Goal: Information Seeking & Learning: Learn about a topic

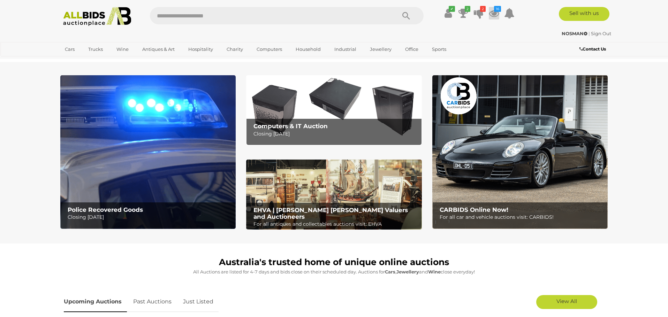
click at [492, 13] on icon at bounding box center [494, 13] width 10 height 13
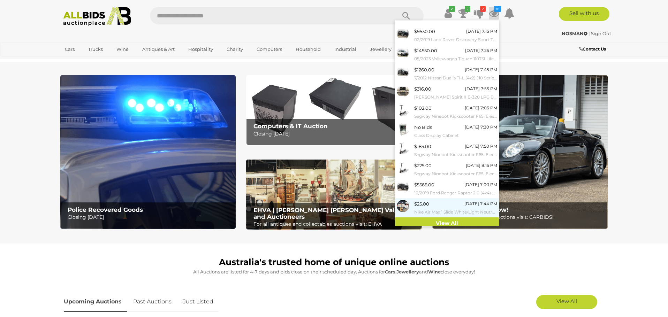
scroll to position [13, 0]
click at [441, 220] on link "View All" at bounding box center [447, 224] width 104 height 12
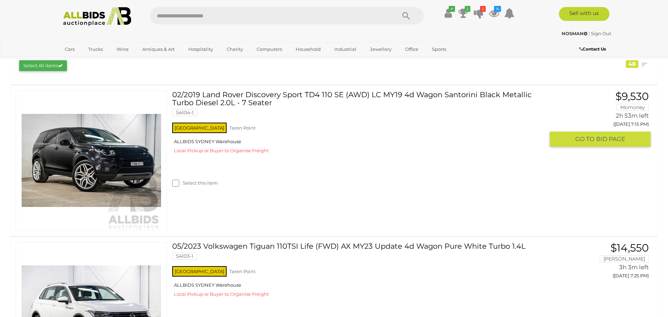
scroll to position [112, 0]
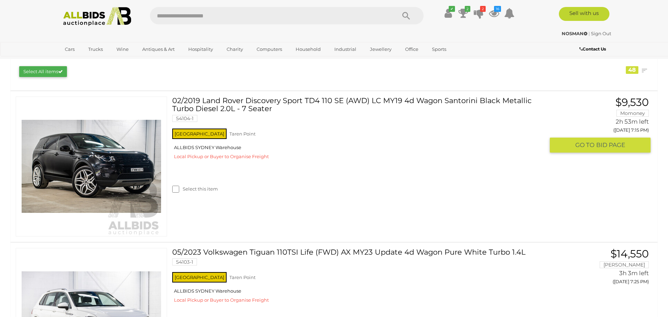
click at [126, 142] on link at bounding box center [91, 167] width 151 height 140
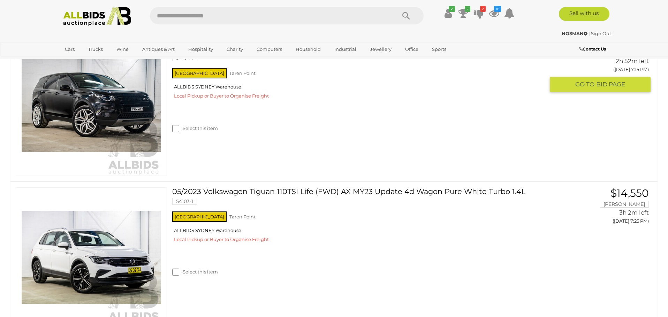
scroll to position [175, 0]
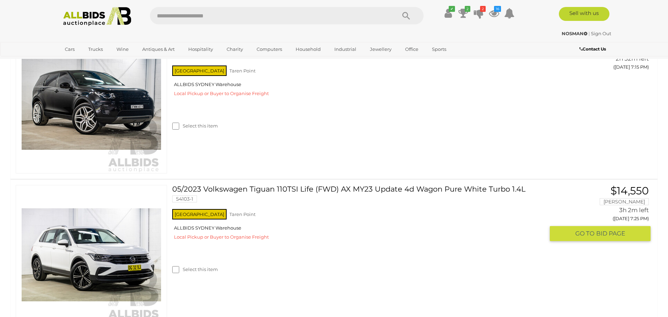
click at [144, 236] on link at bounding box center [91, 255] width 151 height 140
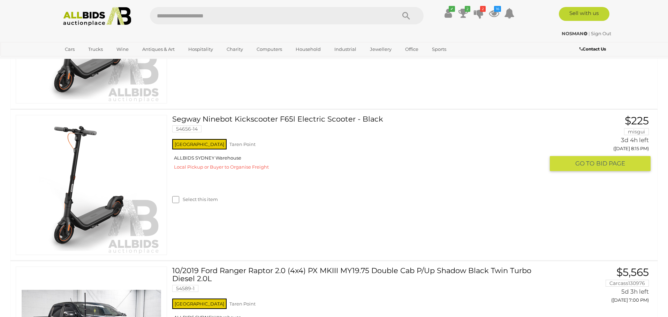
scroll to position [1156, 0]
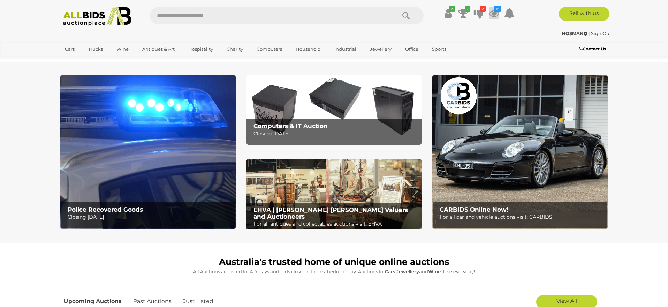
click at [492, 14] on icon at bounding box center [494, 13] width 10 height 13
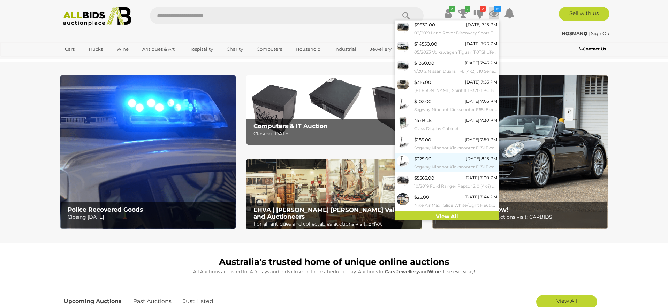
scroll to position [19, 0]
click at [438, 156] on div "$225.00 [DATE] 8:15 PM Segway Ninebot Kickscooter F65l Electric Scooter - Black" at bounding box center [455, 163] width 83 height 16
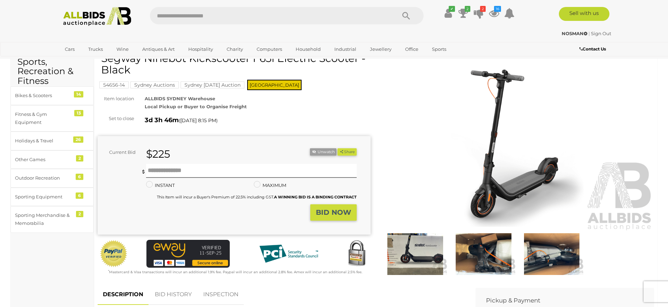
scroll to position [30, 0]
click at [493, 142] on img at bounding box center [517, 144] width 273 height 176
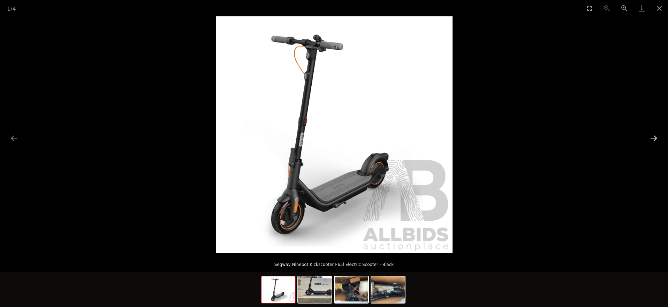
click at [653, 138] on button "Next slide" at bounding box center [653, 138] width 15 height 14
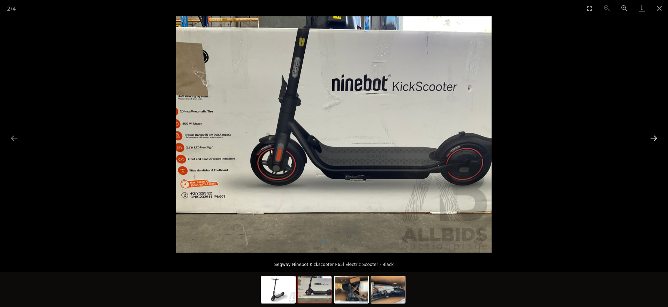
scroll to position [28, 0]
click at [623, 7] on button "Zoom in" at bounding box center [624, 8] width 17 height 16
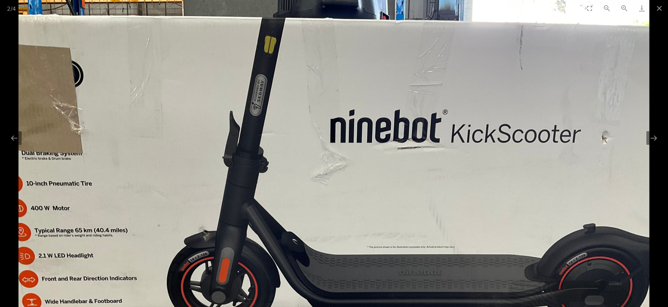
drag, startPoint x: 351, startPoint y: 94, endPoint x: 386, endPoint y: 196, distance: 108.3
click at [386, 196] on img at bounding box center [333, 229] width 631 height 473
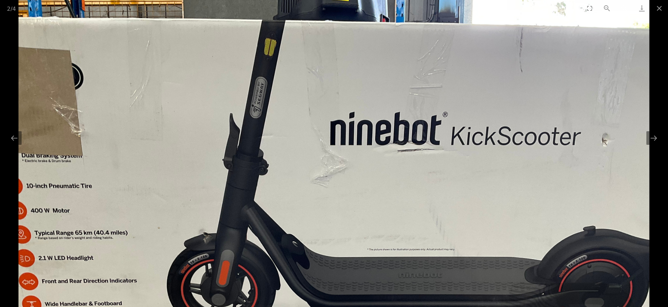
click at [624, 7] on button "Zoom in" at bounding box center [624, 8] width 17 height 16
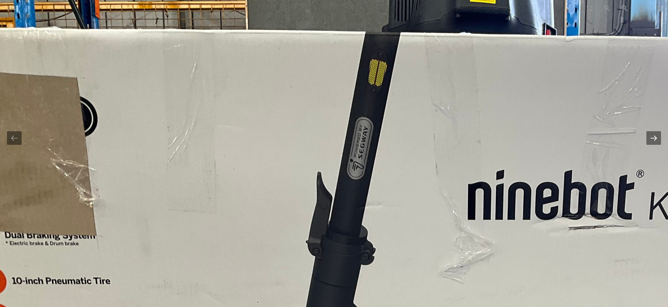
click at [653, 141] on button "Next slide" at bounding box center [653, 138] width 15 height 14
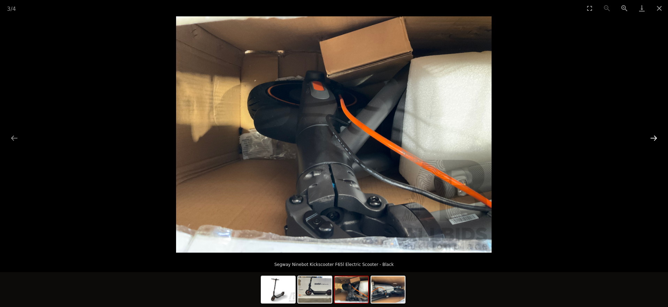
click at [653, 141] on button "Next slide" at bounding box center [653, 138] width 15 height 14
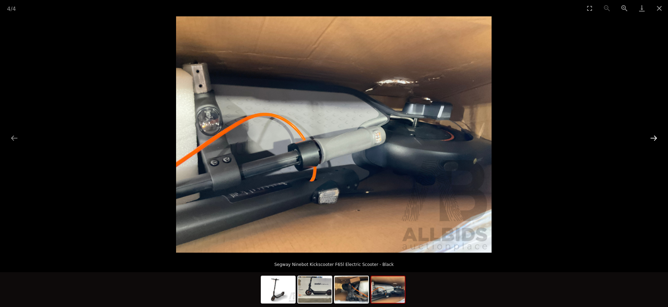
click at [653, 141] on button "Next slide" at bounding box center [653, 138] width 15 height 14
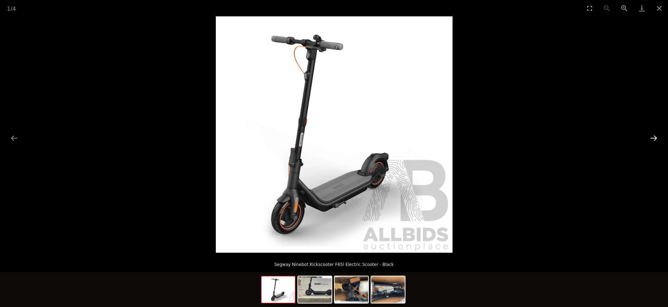
click at [653, 140] on button "Next slide" at bounding box center [653, 138] width 15 height 14
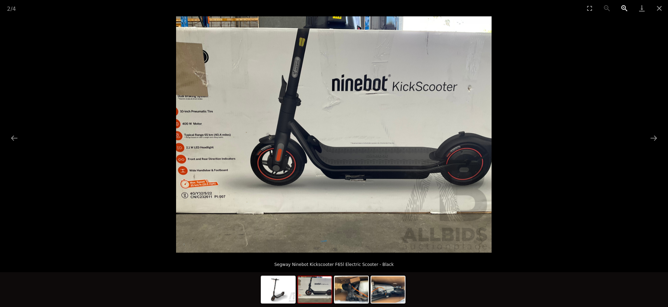
click at [624, 7] on button "Zoom in" at bounding box center [624, 8] width 17 height 16
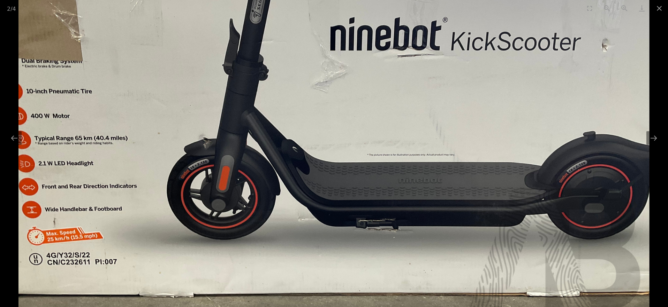
drag, startPoint x: 588, startPoint y: 101, endPoint x: 564, endPoint y: 113, distance: 27.4
click at [564, 113] on img at bounding box center [333, 137] width 631 height 473
click at [653, 140] on button "Next slide" at bounding box center [653, 138] width 15 height 14
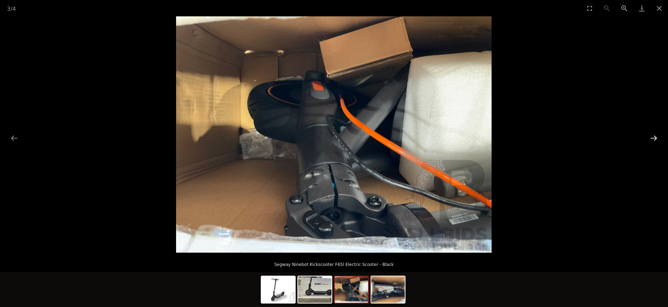
click at [653, 140] on button "Next slide" at bounding box center [653, 138] width 15 height 14
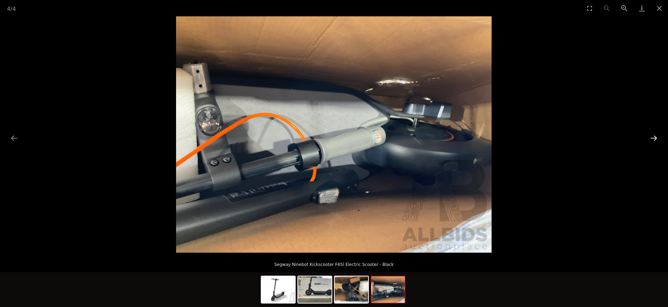
click at [653, 140] on button "Next slide" at bounding box center [653, 138] width 15 height 14
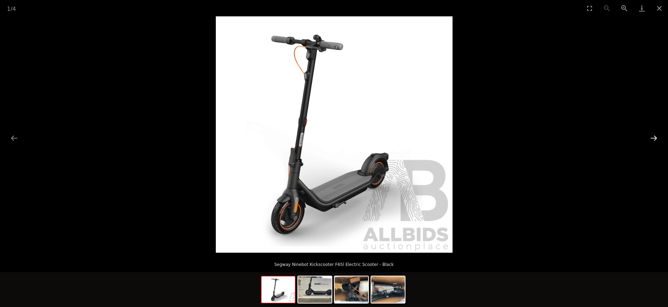
click at [653, 140] on button "Next slide" at bounding box center [653, 138] width 15 height 14
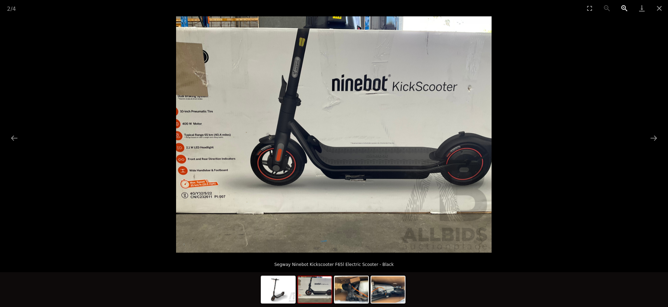
click at [624, 7] on button "Zoom in" at bounding box center [624, 8] width 17 height 16
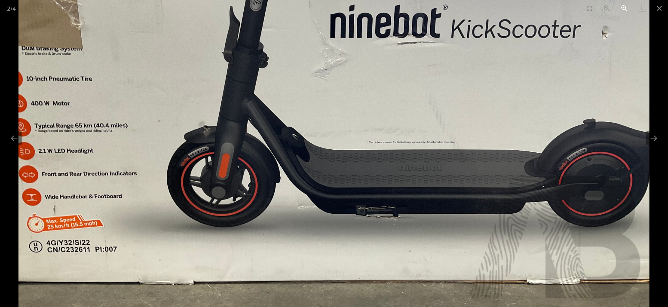
click at [624, 7] on button "Zoom in" at bounding box center [624, 8] width 17 height 16
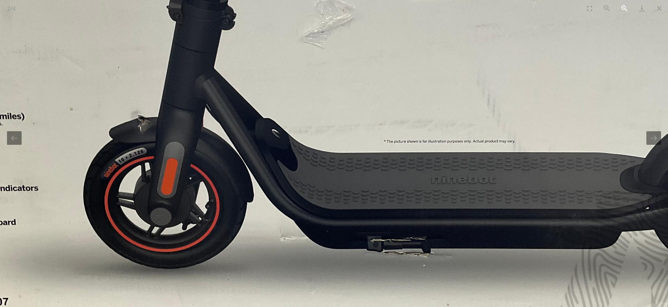
click at [624, 7] on button "Zoom in" at bounding box center [624, 8] width 17 height 16
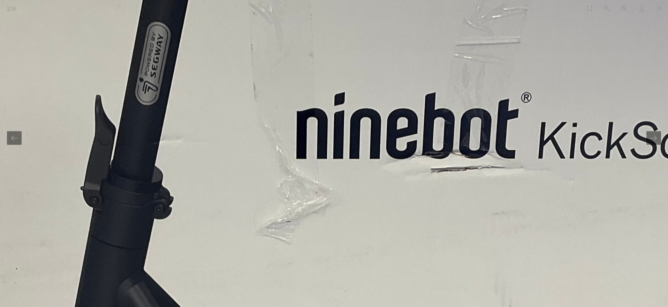
drag, startPoint x: 535, startPoint y: 76, endPoint x: 508, endPoint y: 282, distance: 208.1
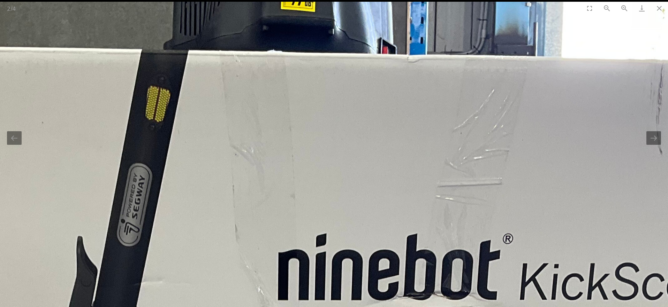
drag, startPoint x: 402, startPoint y: 162, endPoint x: 443, endPoint y: 251, distance: 97.5
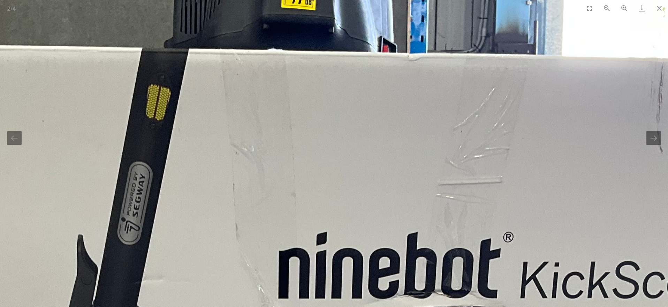
scroll to position [30, 0]
click at [624, 8] on button "Zoom in" at bounding box center [624, 8] width 17 height 16
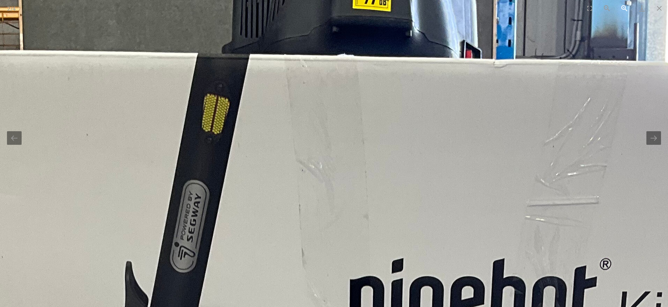
click at [624, 8] on button "Zoom in" at bounding box center [624, 8] width 17 height 16
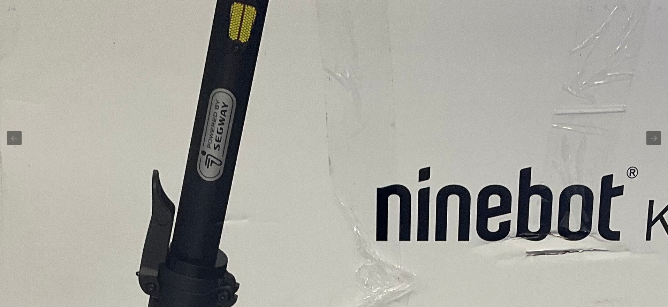
drag, startPoint x: 383, startPoint y: 218, endPoint x: 410, endPoint y: 126, distance: 95.5
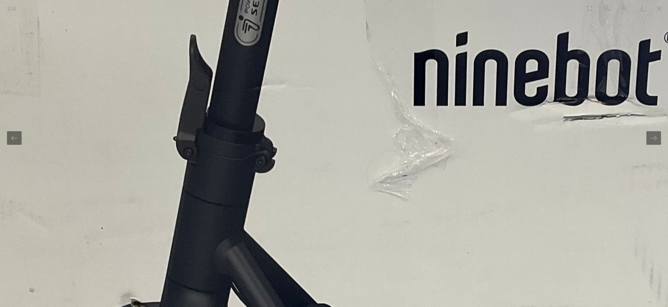
drag, startPoint x: 352, startPoint y: 236, endPoint x: 372, endPoint y: 184, distance: 55.0
click at [388, 127] on img at bounding box center [422, 300] width 1406 height 1055
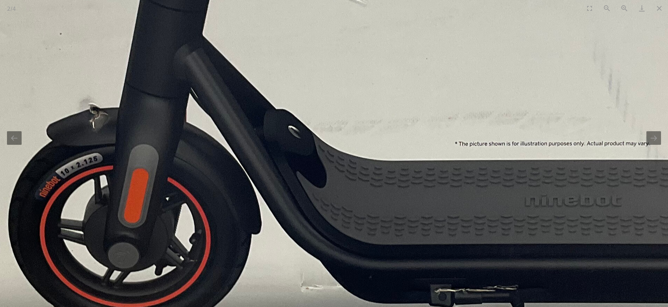
drag, startPoint x: 365, startPoint y: 221, endPoint x: 316, endPoint y: 86, distance: 143.5
click at [318, 85] on img at bounding box center [381, 105] width 1406 height 1055
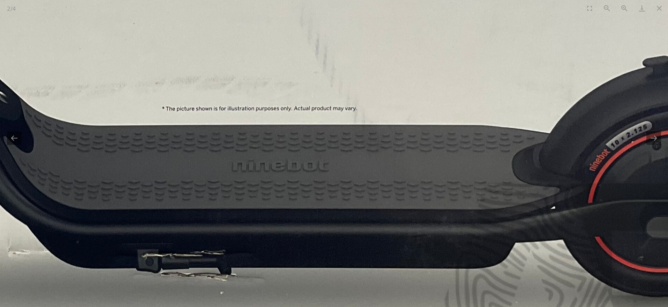
drag, startPoint x: 444, startPoint y: 89, endPoint x: 193, endPoint y: 69, distance: 251.4
click at [153, 69] on img at bounding box center [88, 70] width 1406 height 1055
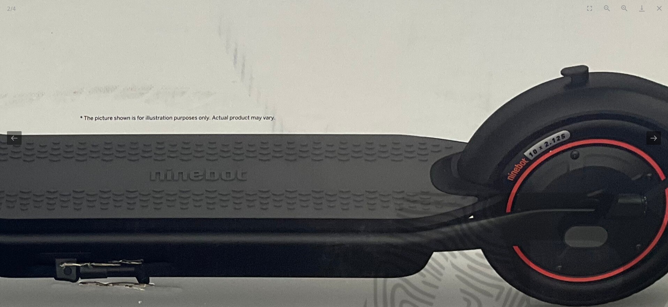
drag, startPoint x: 418, startPoint y: 72, endPoint x: 447, endPoint y: 85, distance: 31.2
click at [447, 85] on img at bounding box center [6, 79] width 1406 height 1055
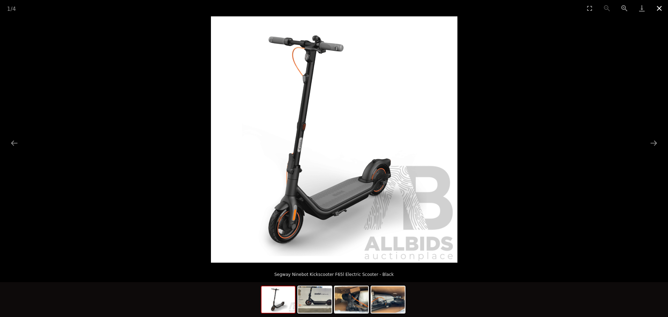
click at [659, 8] on button "Close gallery" at bounding box center [659, 8] width 17 height 16
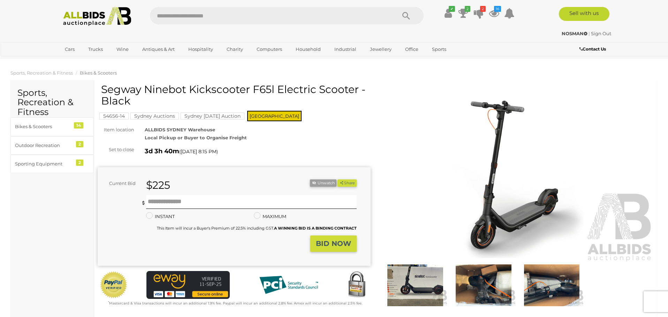
scroll to position [4, 0]
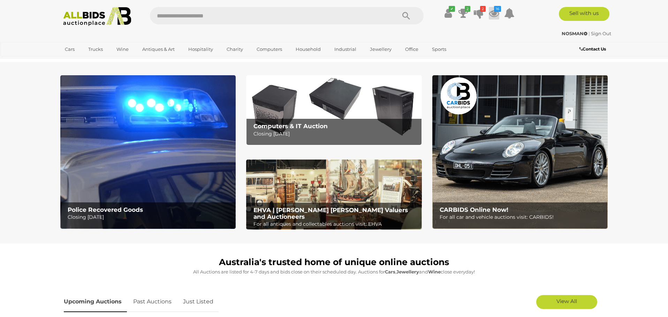
click at [494, 16] on icon at bounding box center [494, 13] width 10 height 13
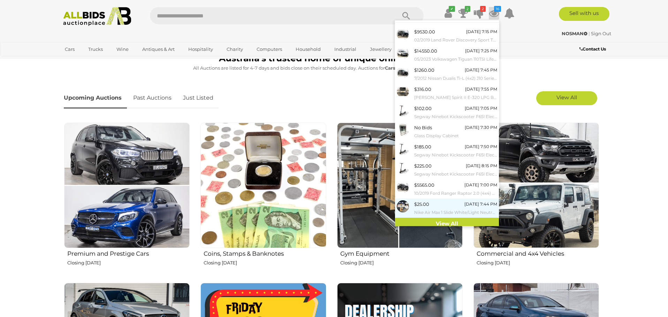
scroll to position [226, 0]
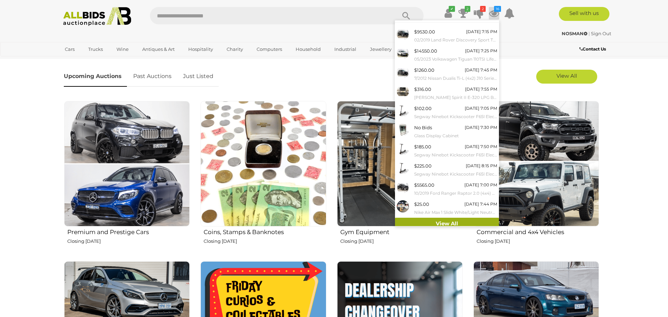
click at [443, 221] on link "View All" at bounding box center [447, 224] width 104 height 12
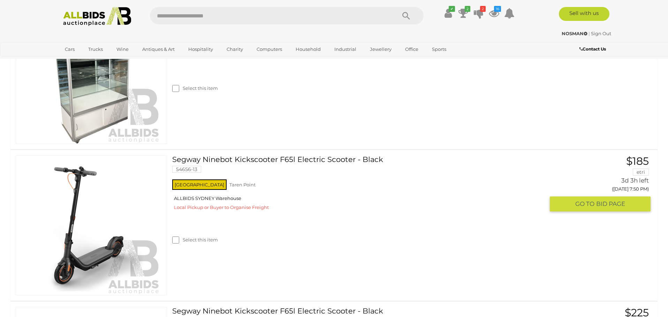
scroll to position [965, 0]
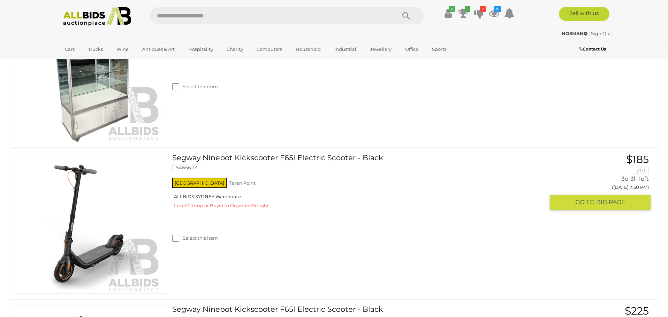
click at [100, 215] on img at bounding box center [91, 223] width 139 height 139
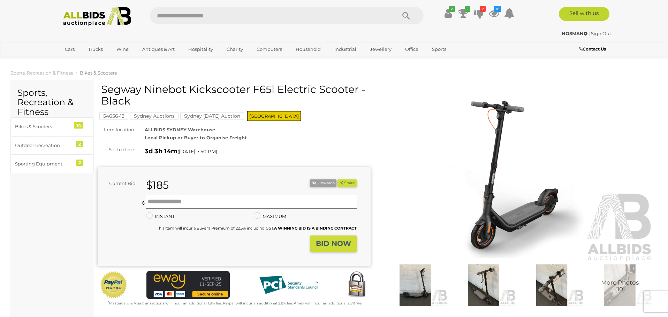
click at [500, 219] on img at bounding box center [517, 175] width 273 height 176
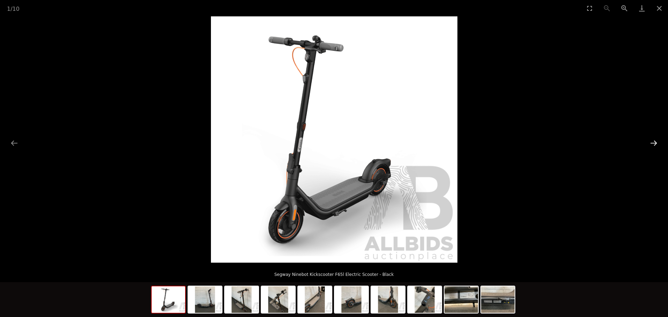
click at [652, 142] on button "Next slide" at bounding box center [653, 143] width 15 height 14
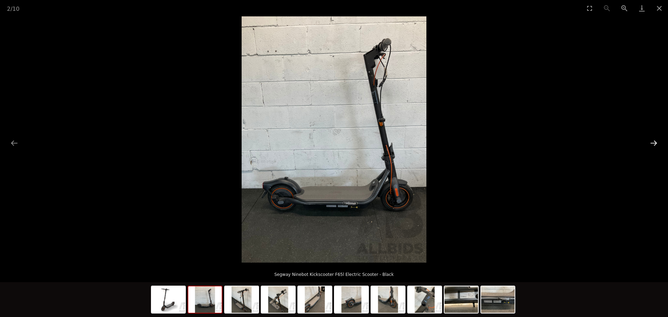
click at [652, 142] on button "Next slide" at bounding box center [653, 143] width 15 height 14
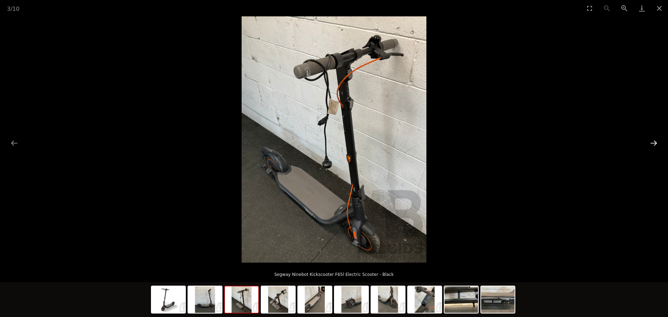
click at [652, 142] on button "Next slide" at bounding box center [653, 143] width 15 height 14
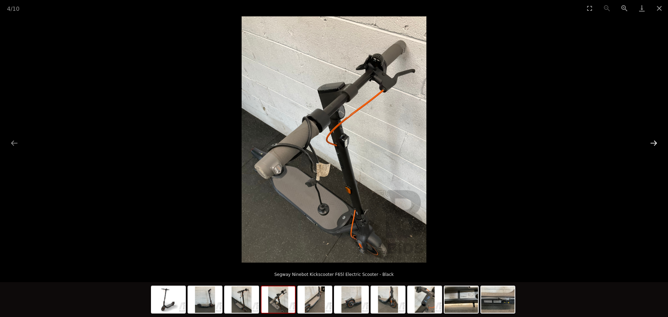
click at [652, 142] on button "Next slide" at bounding box center [653, 143] width 15 height 14
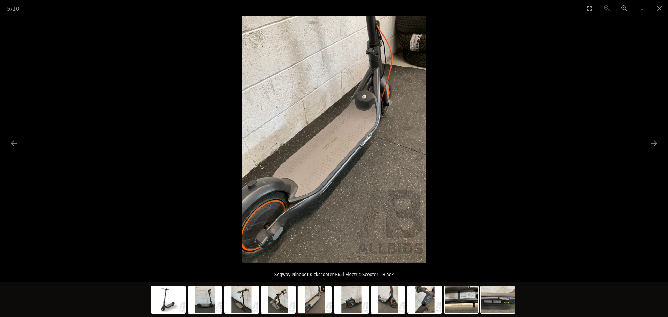
scroll to position [2, 0]
click at [654, 143] on button "Next slide" at bounding box center [653, 143] width 15 height 14
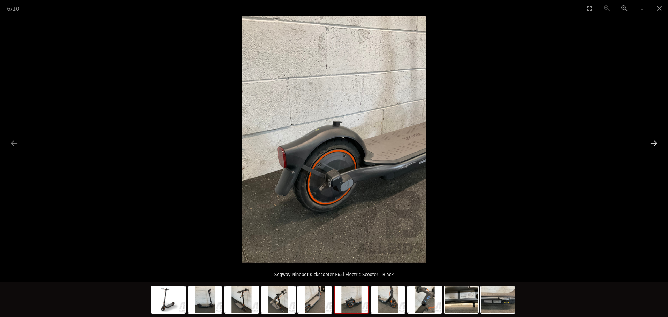
click at [654, 143] on button "Next slide" at bounding box center [653, 143] width 15 height 14
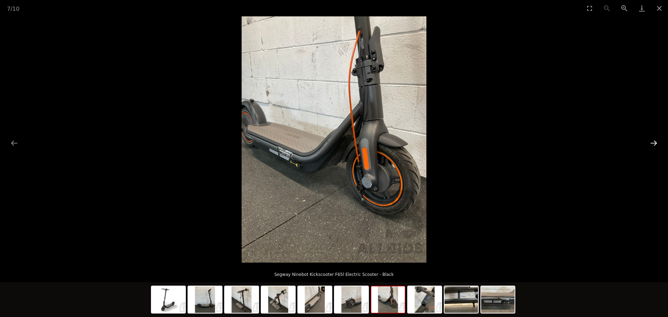
click at [654, 143] on button "Next slide" at bounding box center [653, 143] width 15 height 14
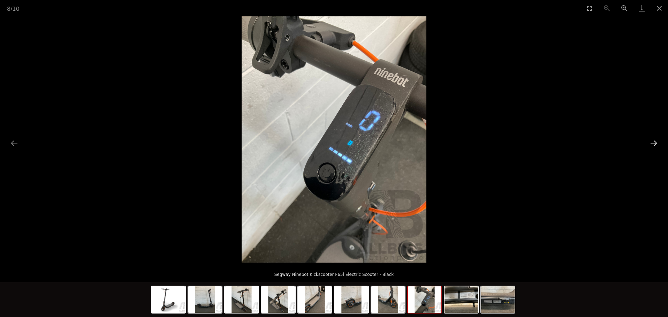
click at [654, 143] on button "Next slide" at bounding box center [653, 143] width 15 height 14
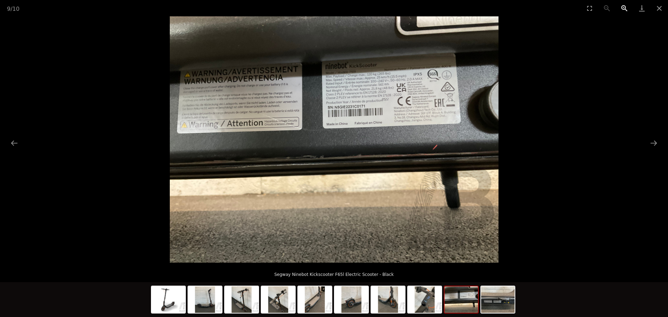
click at [624, 8] on button "Zoom in" at bounding box center [624, 8] width 17 height 16
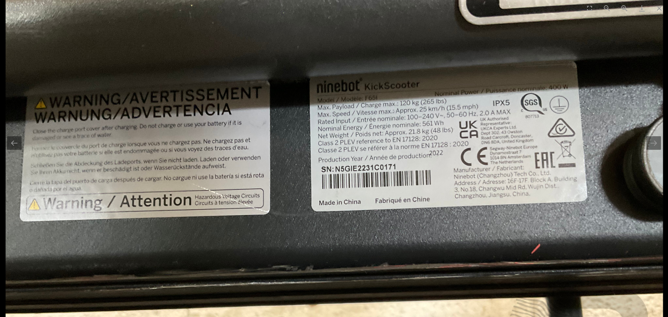
drag, startPoint x: 605, startPoint y: 65, endPoint x: 603, endPoint y: 169, distance: 103.6
click at [603, 169] on img at bounding box center [333, 233] width 657 height 493
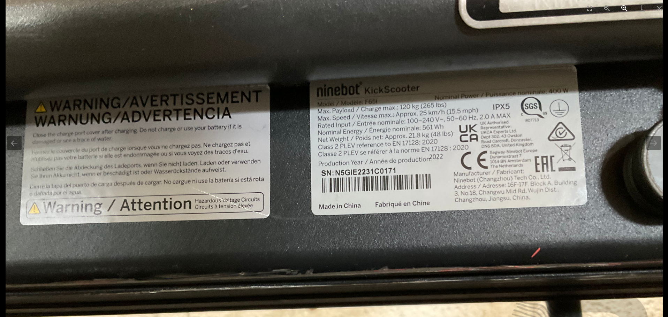
click at [624, 7] on button "Zoom in" at bounding box center [624, 8] width 17 height 16
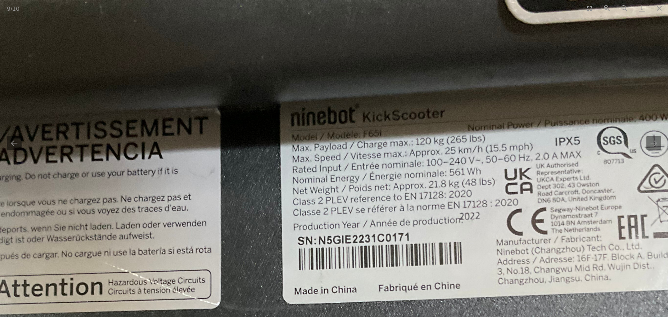
drag, startPoint x: 654, startPoint y: 116, endPoint x: 478, endPoint y: 92, distance: 177.9
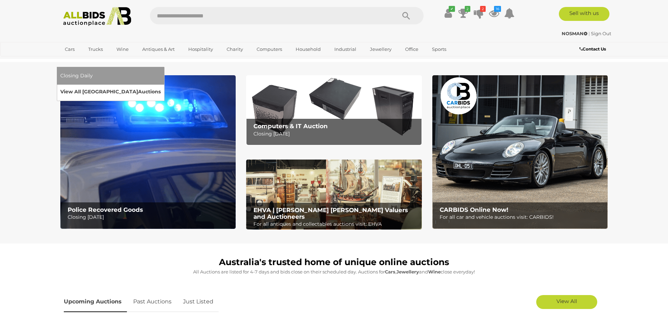
click at [161, 86] on link "View All Sydney Auctions" at bounding box center [110, 91] width 100 height 11
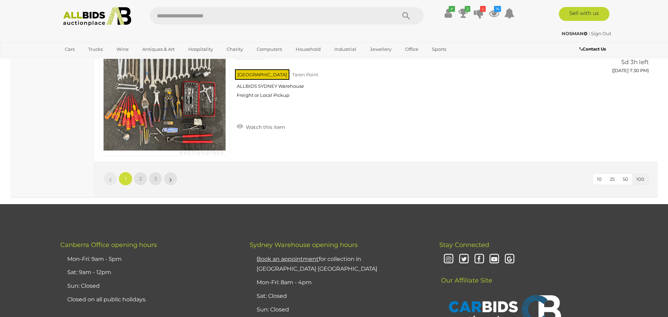
scroll to position [13348, 0]
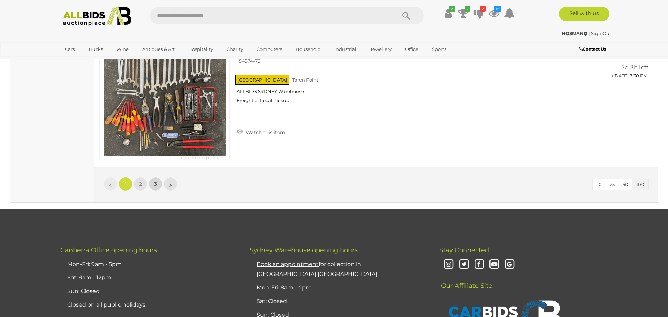
click at [156, 183] on span "3" at bounding box center [155, 184] width 3 height 6
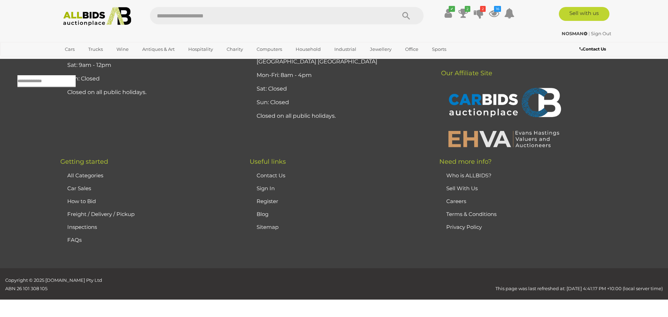
scroll to position [22, 0]
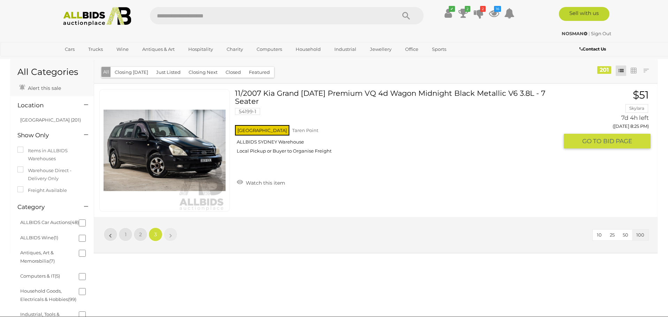
scroll to position [9, 0]
click at [143, 236] on link "2" at bounding box center [141, 235] width 14 height 14
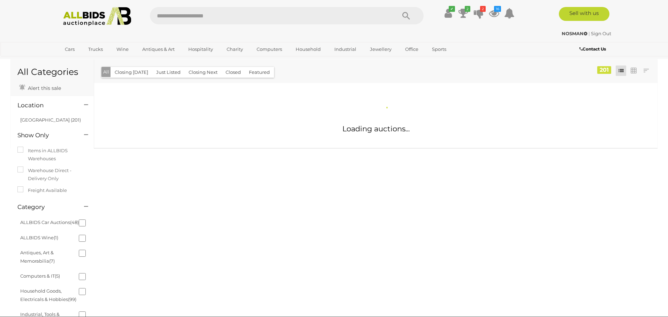
scroll to position [22, 0]
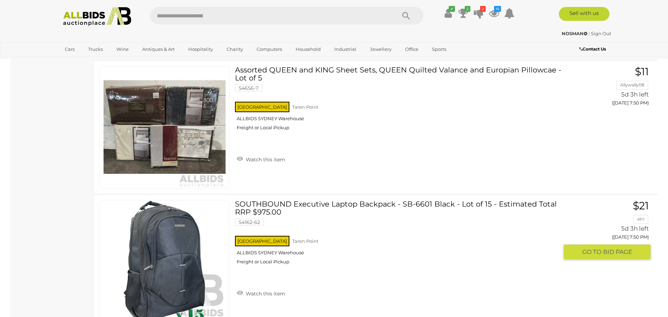
scroll to position [3657, 0]
